Goal: Task Accomplishment & Management: Manage account settings

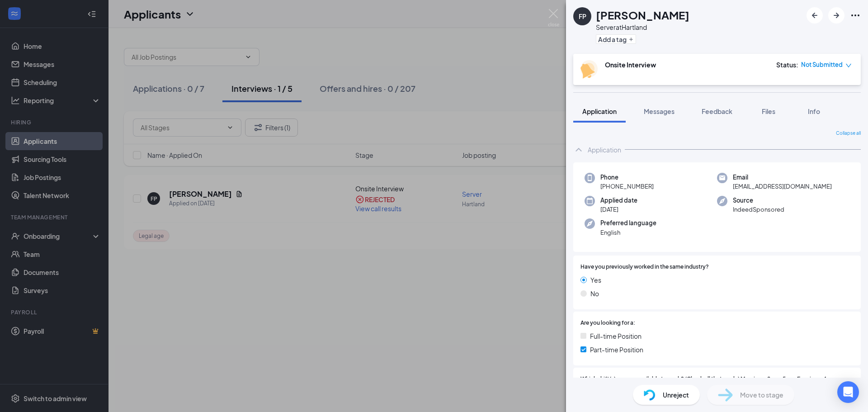
scroll to position [316, 0]
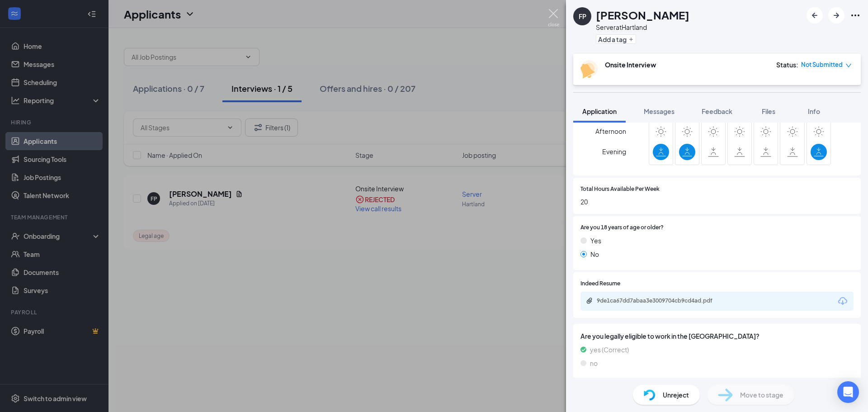
click at [552, 13] on img at bounding box center [553, 18] width 11 height 18
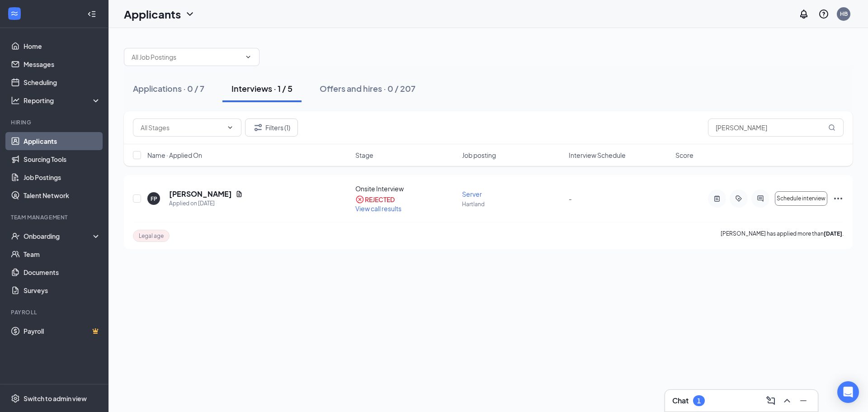
click at [742, 393] on div "Chat 1" at bounding box center [741, 400] width 153 height 22
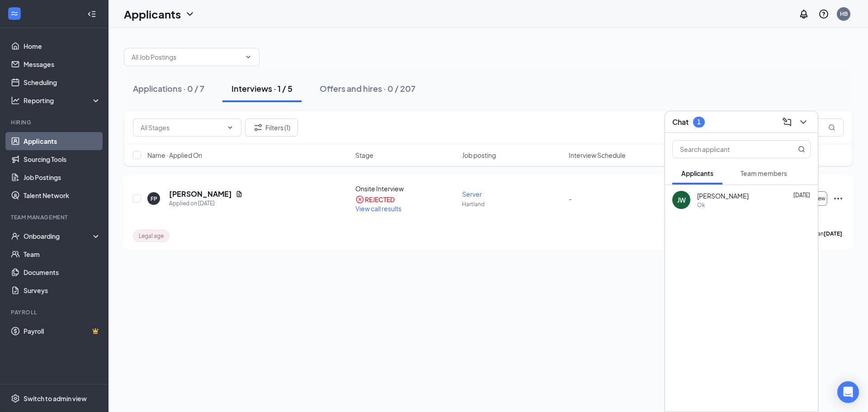
click at [737, 201] on div "Ok" at bounding box center [753, 205] width 113 height 8
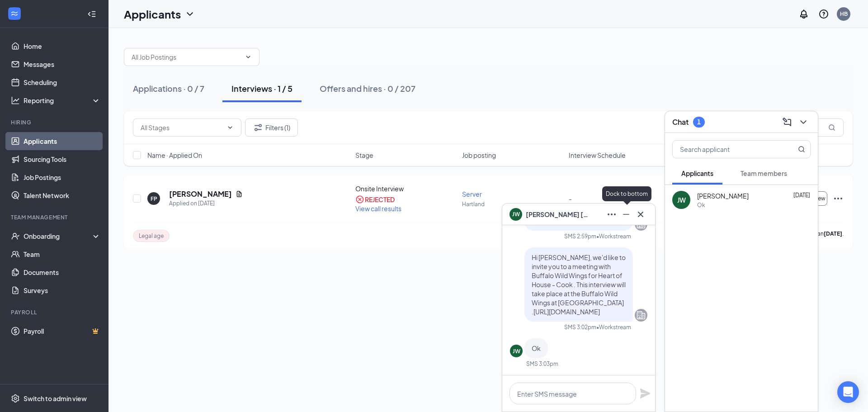
click at [626, 212] on icon "Minimize" at bounding box center [625, 214] width 11 height 11
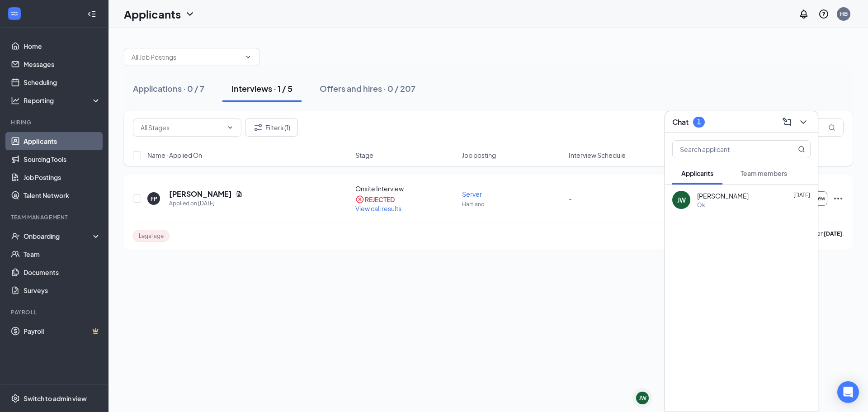
click at [78, 134] on link "Applicants" at bounding box center [61, 141] width 77 height 18
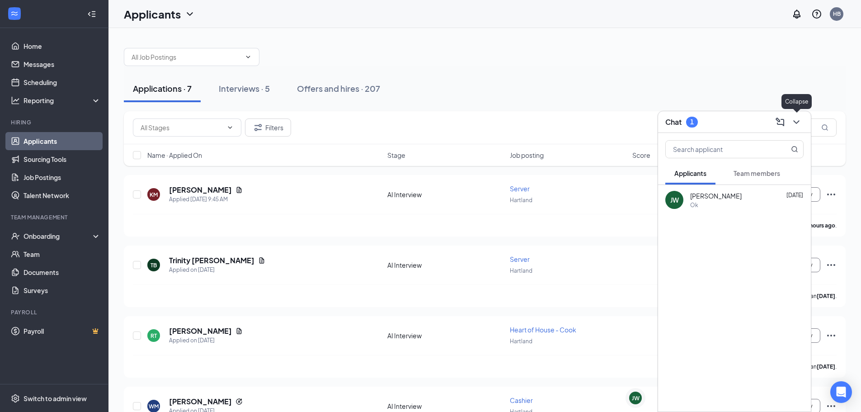
click at [797, 117] on icon "ChevronDown" at bounding box center [796, 122] width 11 height 11
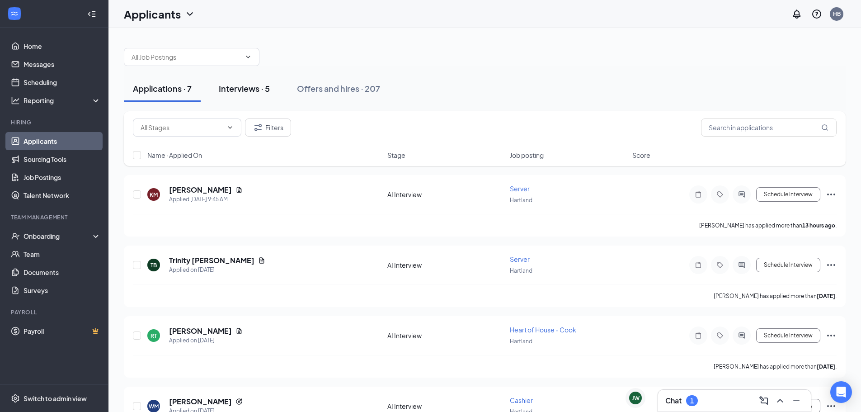
click at [236, 93] on div "Interviews · 5" at bounding box center [244, 88] width 51 height 11
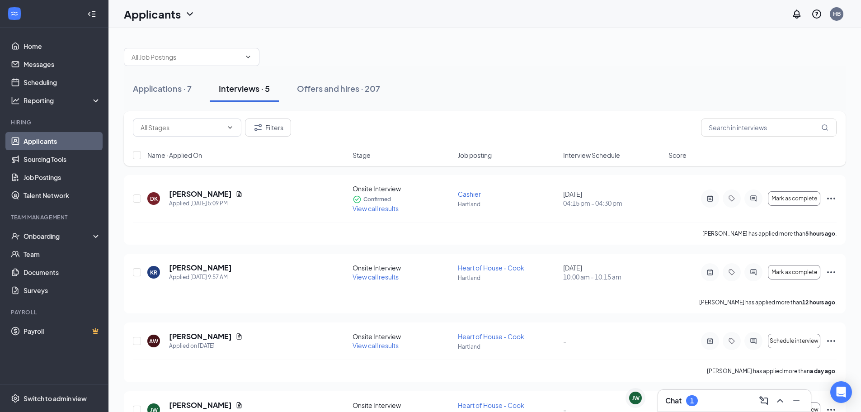
click at [608, 154] on span "Interview Schedule" at bounding box center [591, 154] width 57 height 9
click at [608, 148] on div "Name · Applied On Stage Job posting Interview Schedule Score" at bounding box center [485, 155] width 722 height 22
click at [604, 156] on span "Interview Schedule" at bounding box center [591, 154] width 57 height 9
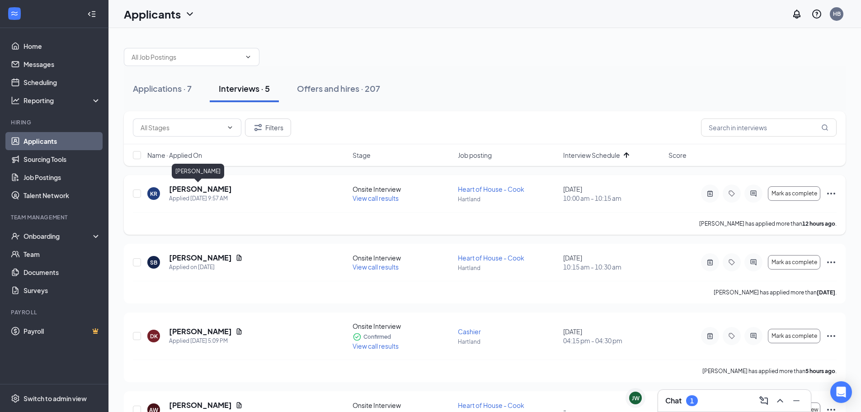
click at [208, 190] on h5 "[PERSON_NAME]" at bounding box center [200, 189] width 63 height 10
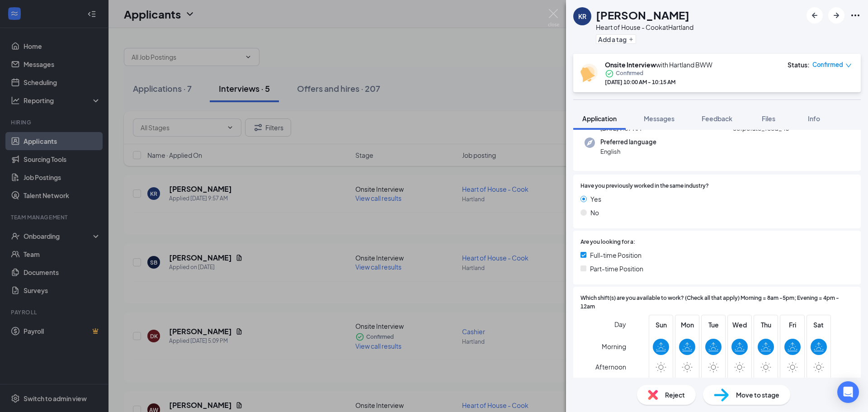
scroll to position [226, 0]
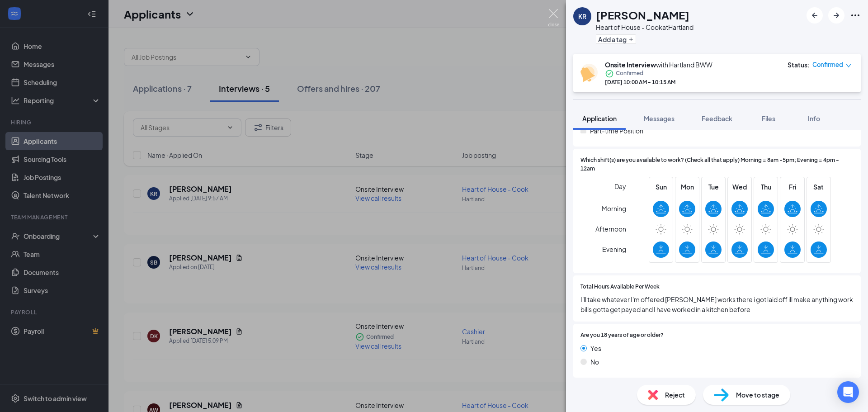
click at [552, 14] on img at bounding box center [553, 18] width 11 height 18
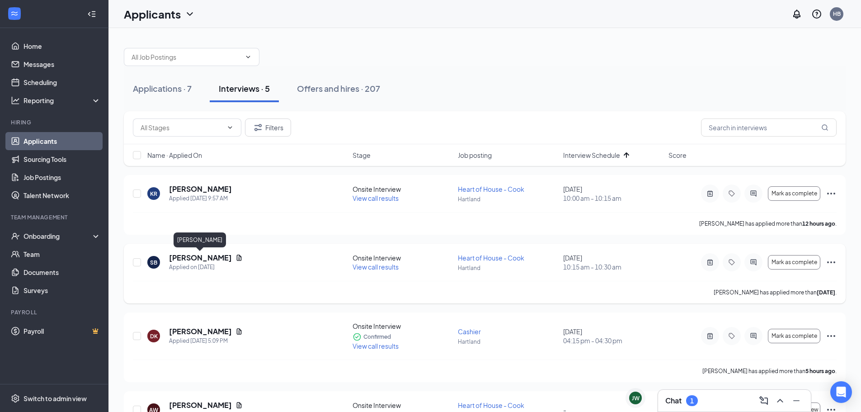
click at [219, 260] on h5 "[PERSON_NAME]" at bounding box center [200, 258] width 63 height 10
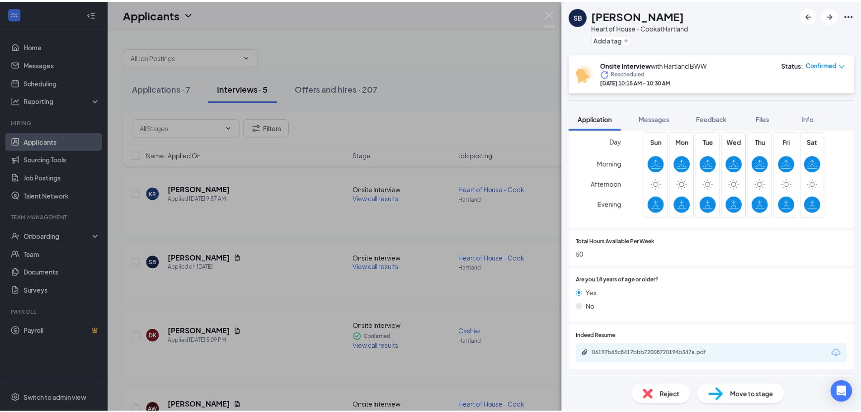
scroll to position [316, 0]
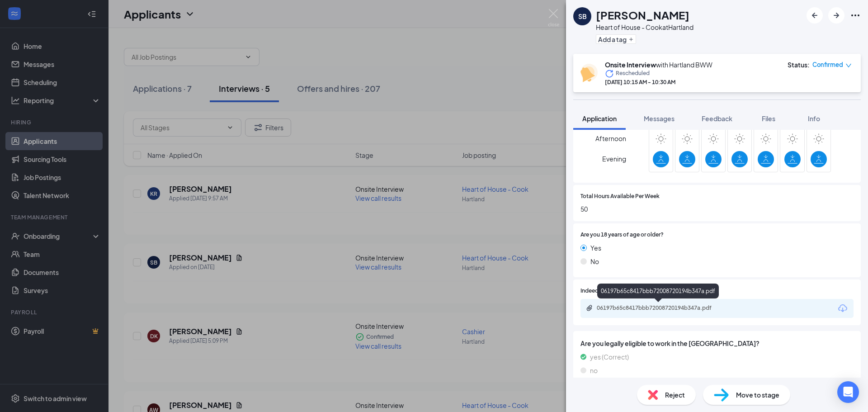
click at [634, 308] on div "06197b65c8417bbb72008720194b347a.pdf" at bounding box center [659, 307] width 127 height 7
click at [553, 17] on img at bounding box center [553, 18] width 11 height 18
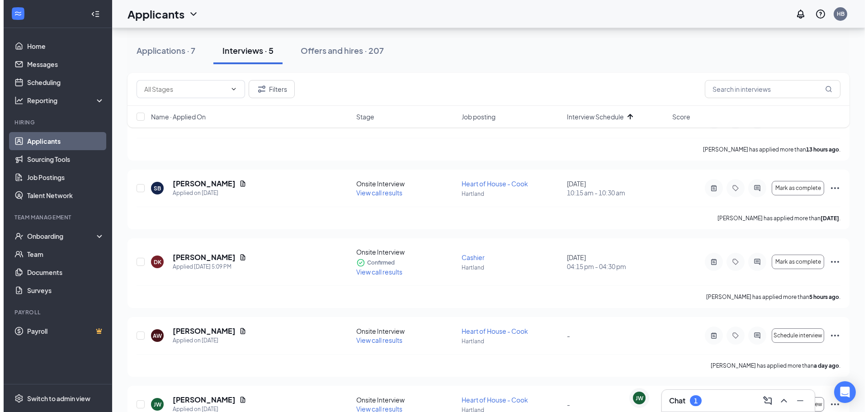
scroll to position [90, 0]
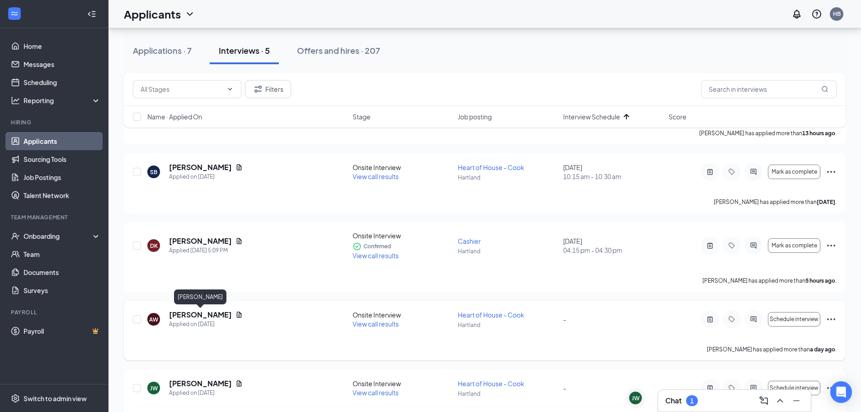
click at [214, 312] on h5 "[PERSON_NAME]" at bounding box center [200, 315] width 63 height 10
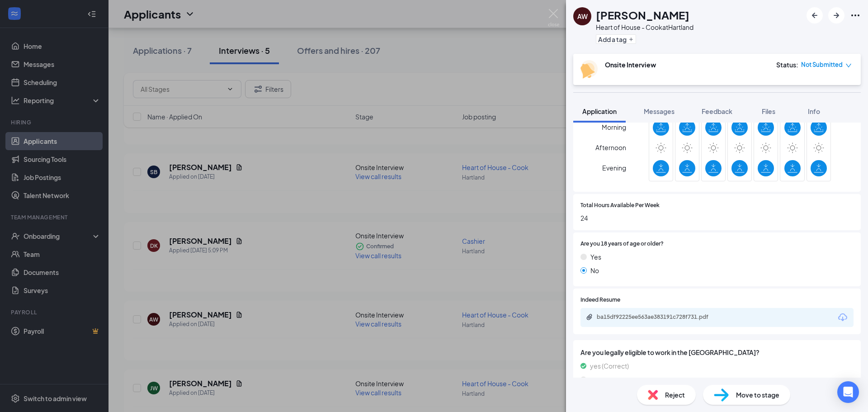
scroll to position [320, 0]
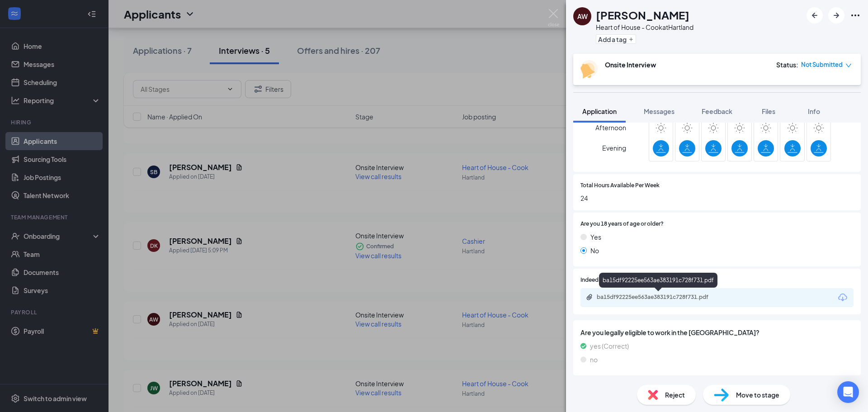
click at [609, 294] on div "ba15df92225ee563ae383191c728f731.pdf" at bounding box center [659, 296] width 127 height 7
click at [284, 230] on div "AW [PERSON_NAME] Heart of House - Cook at [GEOGRAPHIC_DATA] Add a tag Onsite In…" at bounding box center [434, 206] width 868 height 412
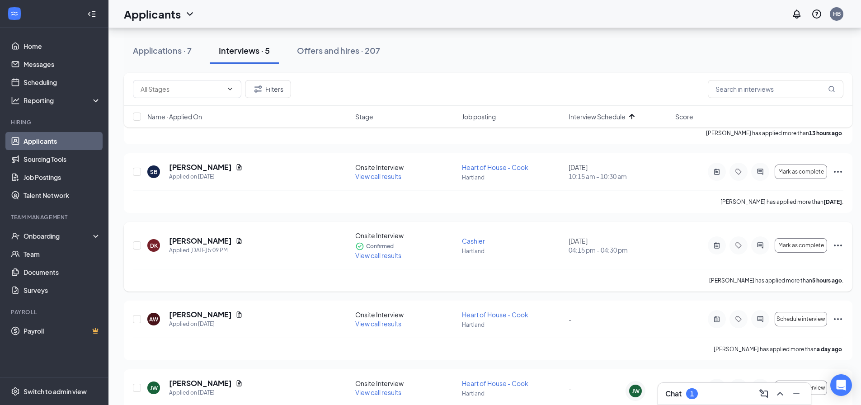
scroll to position [125, 0]
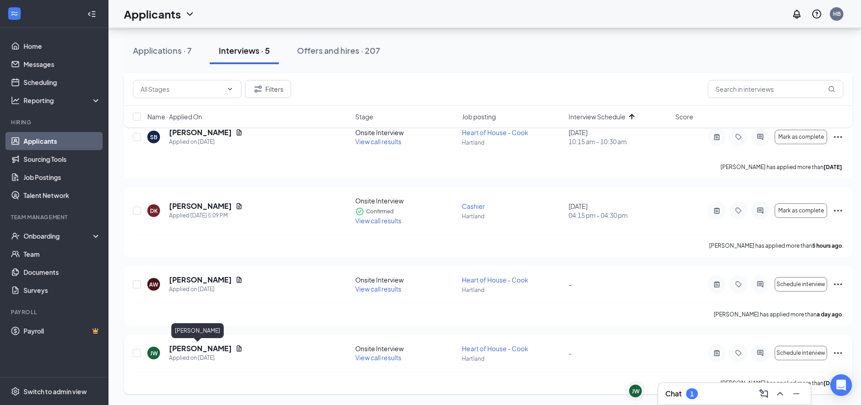
click at [196, 350] on h5 "[PERSON_NAME]" at bounding box center [200, 348] width 63 height 10
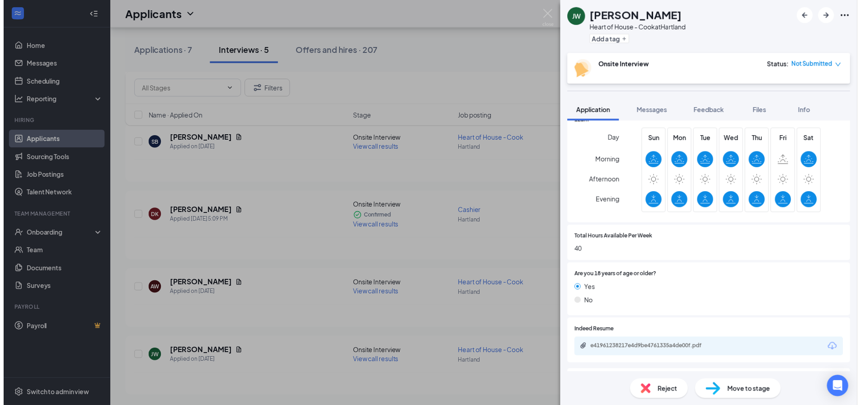
scroll to position [271, 0]
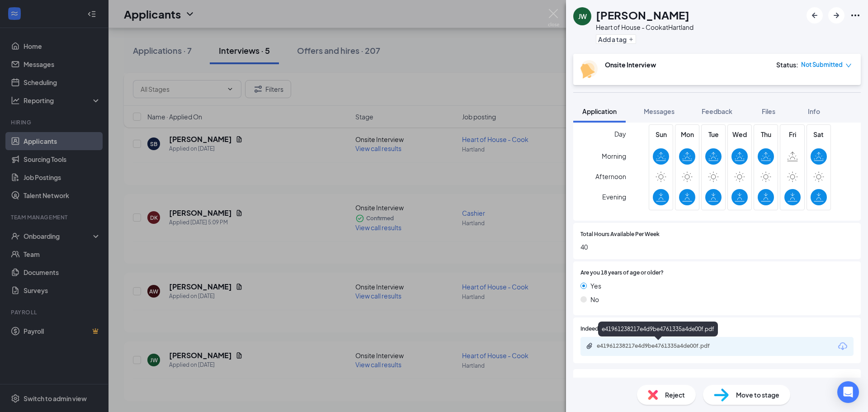
click at [654, 348] on div "e41961238217e4d9be4761335a4de00f.pdf" at bounding box center [659, 345] width 127 height 7
click at [445, 152] on div "[PERSON_NAME] Heart of House - Cook at [GEOGRAPHIC_DATA] Add a tag Onsite Inter…" at bounding box center [434, 206] width 868 height 412
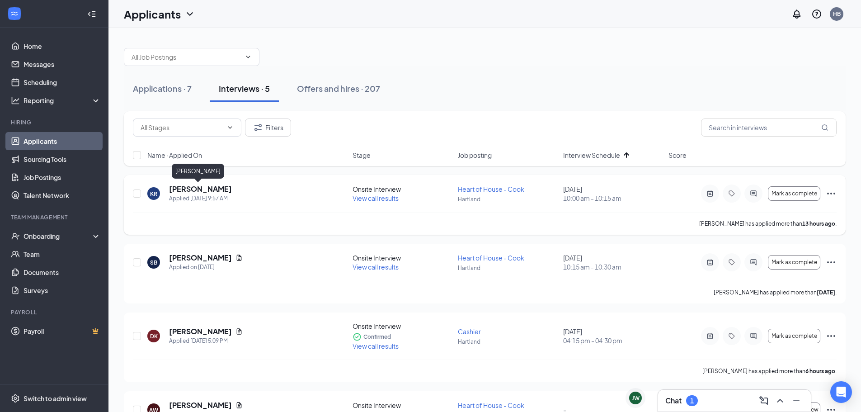
click at [193, 185] on h5 "[PERSON_NAME]" at bounding box center [200, 189] width 63 height 10
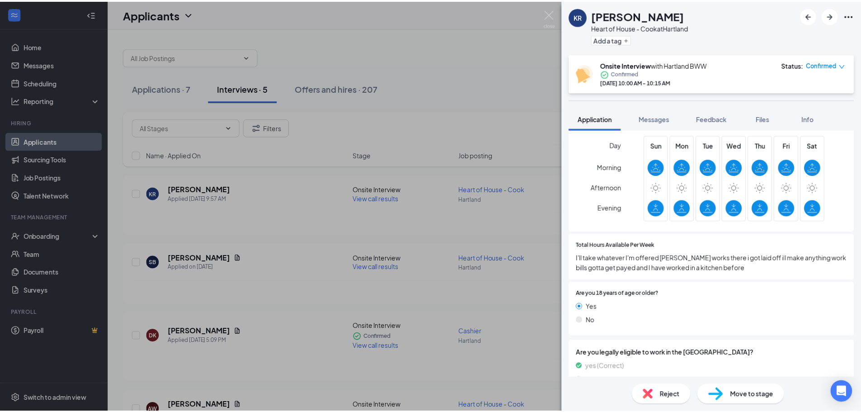
scroll to position [271, 0]
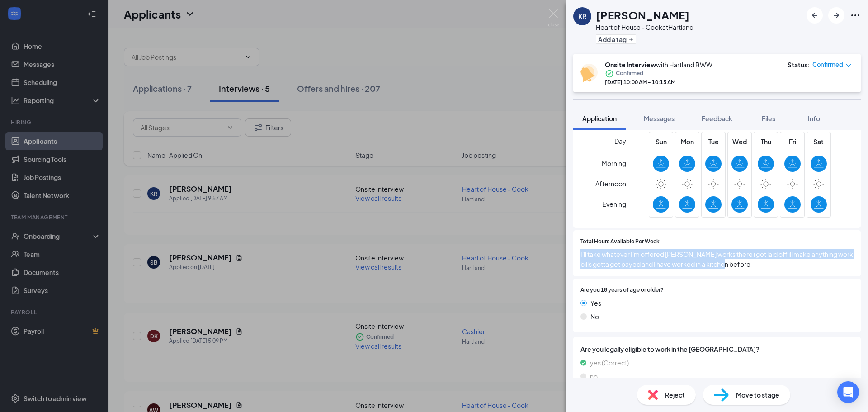
drag, startPoint x: 734, startPoint y: 267, endPoint x: 579, endPoint y: 255, distance: 155.0
click at [579, 255] on div "Total Hours Available Per Week I'll take whatever I'm offered [PERSON_NAME] wor…" at bounding box center [716, 253] width 287 height 47
click at [772, 264] on span "I'll take whatever I'm offered [PERSON_NAME] works there i got laid off ill mak…" at bounding box center [716, 259] width 273 height 20
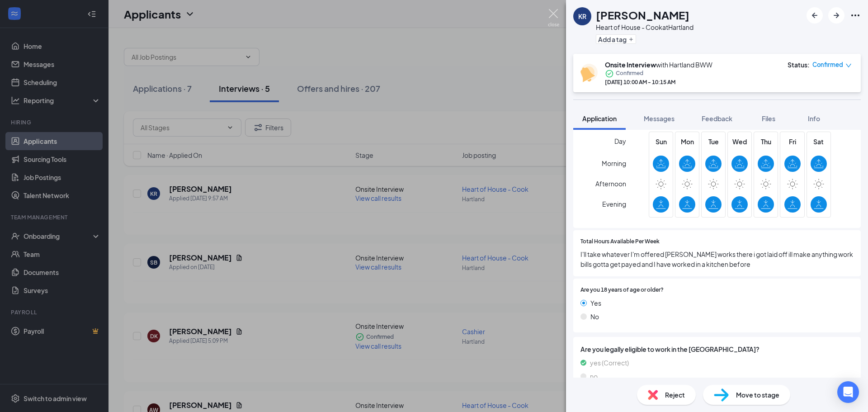
click at [549, 12] on img at bounding box center [553, 18] width 11 height 18
